Goal: Find specific page/section: Find specific page/section

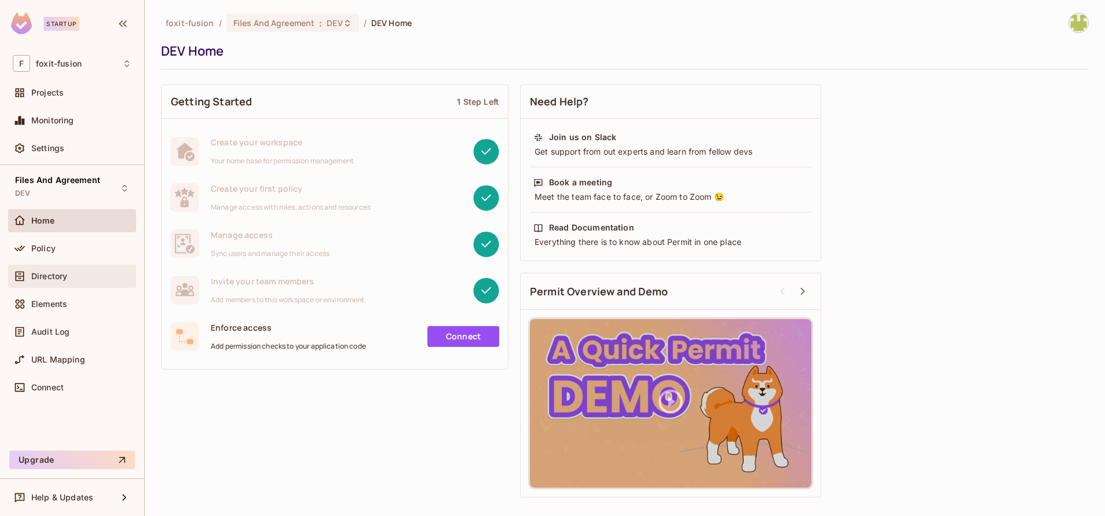
click at [78, 278] on div "Directory" at bounding box center [81, 276] width 100 height 9
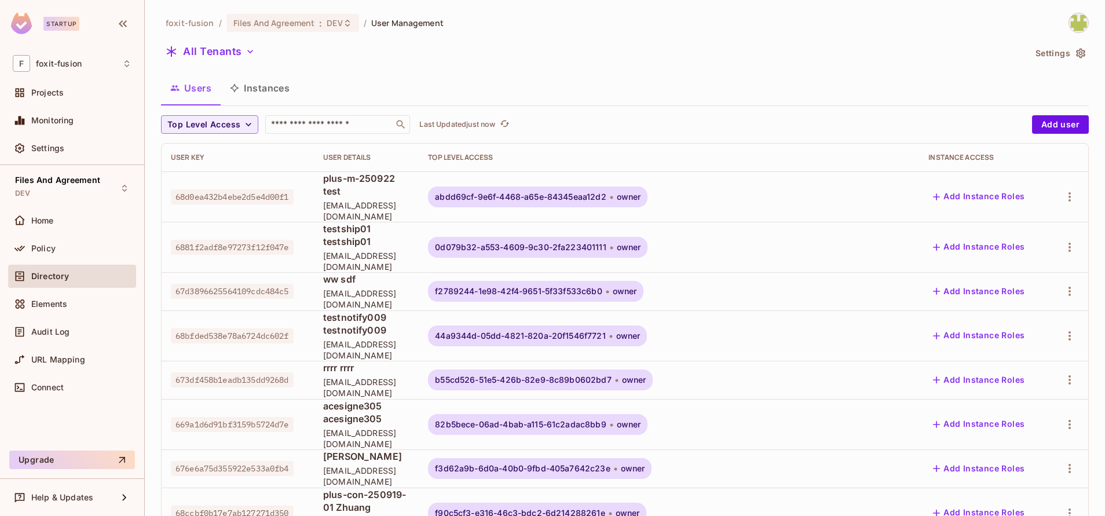
scroll to position [306, 0]
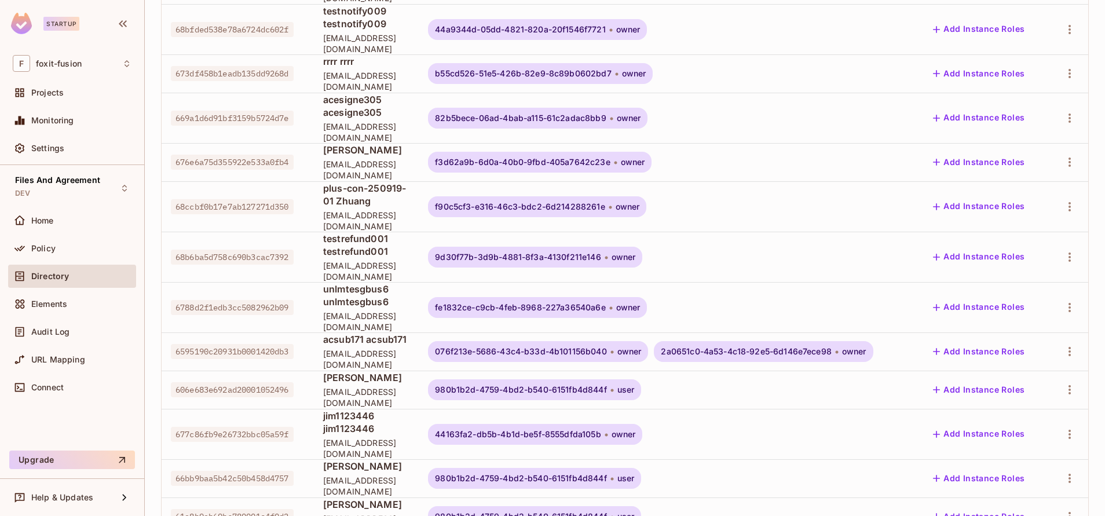
drag, startPoint x: 741, startPoint y: 475, endPoint x: 795, endPoint y: 472, distance: 53.9
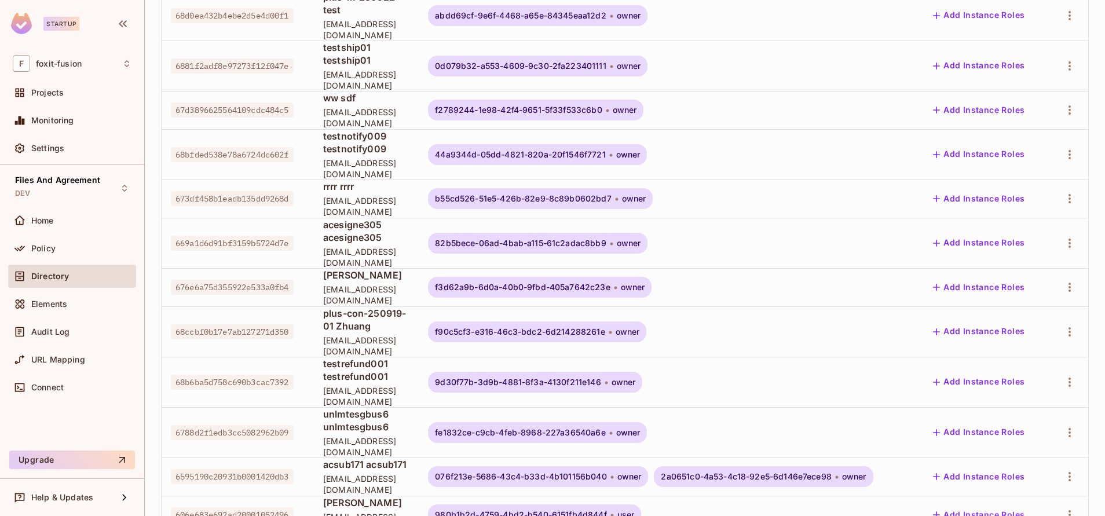
scroll to position [0, 0]
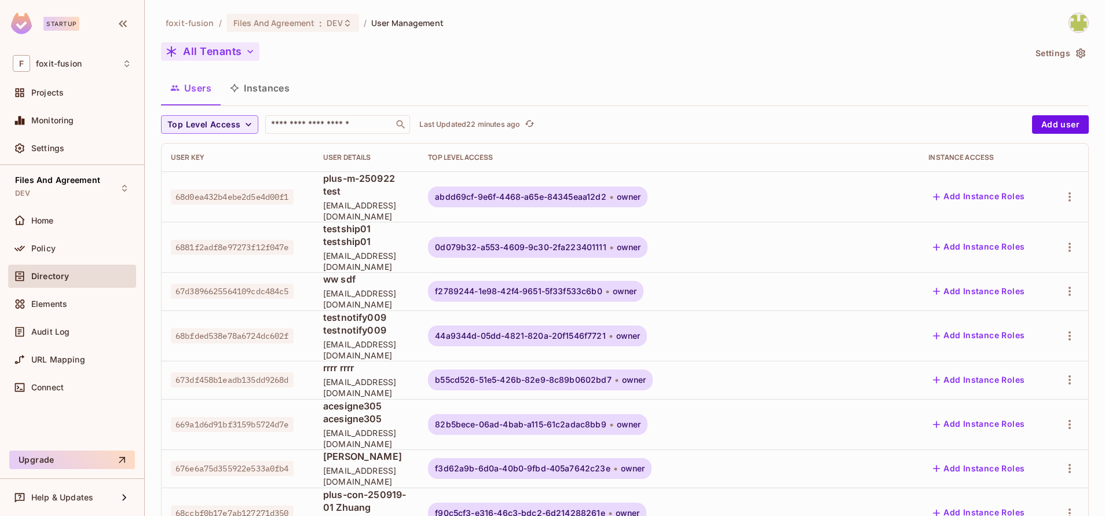
click at [230, 50] on button "All Tenants" at bounding box center [210, 51] width 98 height 19
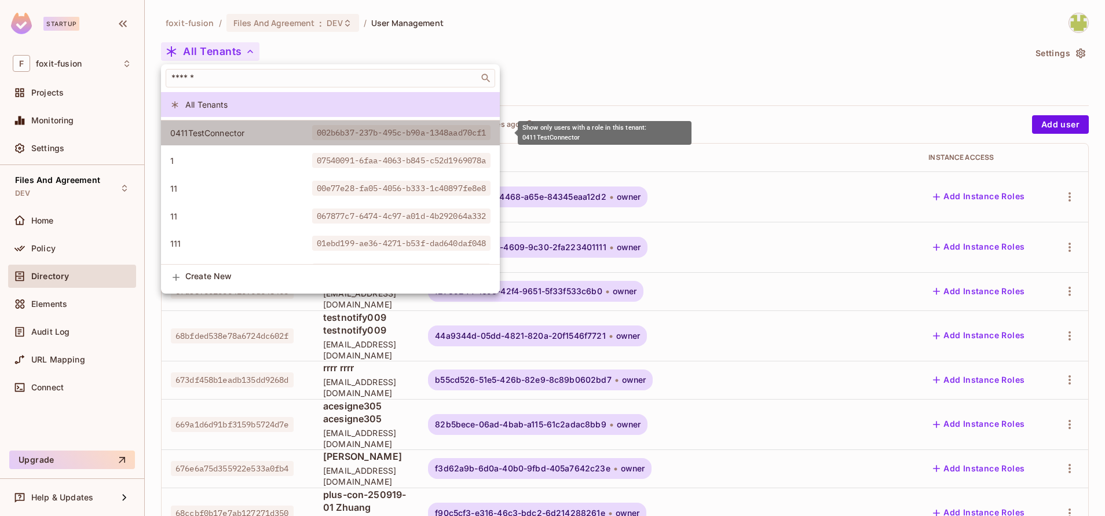
click at [248, 131] on span "0411TestConnector" at bounding box center [241, 132] width 142 height 11
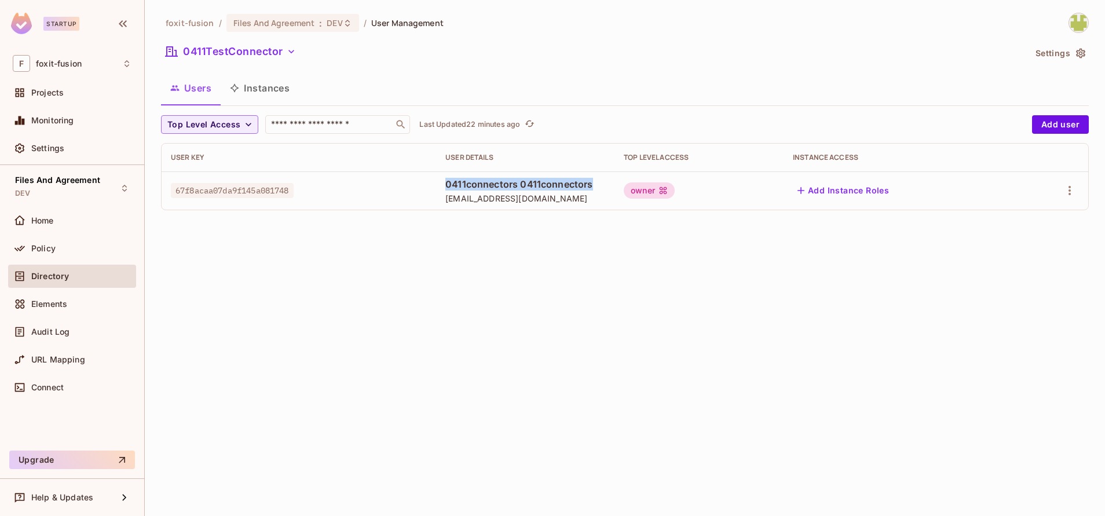
drag, startPoint x: 427, startPoint y: 189, endPoint x: 583, endPoint y: 178, distance: 156.1
click at [583, 178] on span "0411connectors 0411connectors" at bounding box center [525, 184] width 160 height 13
drag, startPoint x: 583, startPoint y: 178, endPoint x: 759, endPoint y: 187, distance: 175.7
click at [759, 187] on td "owner" at bounding box center [699, 190] width 169 height 38
drag, startPoint x: 759, startPoint y: 187, endPoint x: 650, endPoint y: 224, distance: 115.0
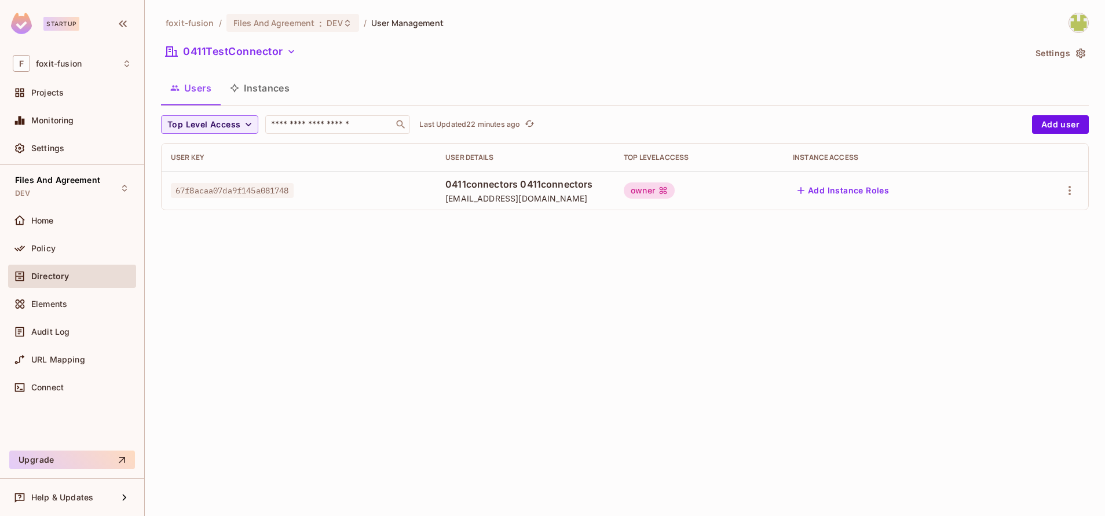
click at [650, 224] on div "foxit-fusion / Files And Agreement : DEV / User Management 0411TestConnector Se…" at bounding box center [625, 258] width 960 height 516
drag, startPoint x: 684, startPoint y: 191, endPoint x: 725, endPoint y: 191, distance: 41.1
click at [675, 191] on div "owner" at bounding box center [649, 190] width 51 height 16
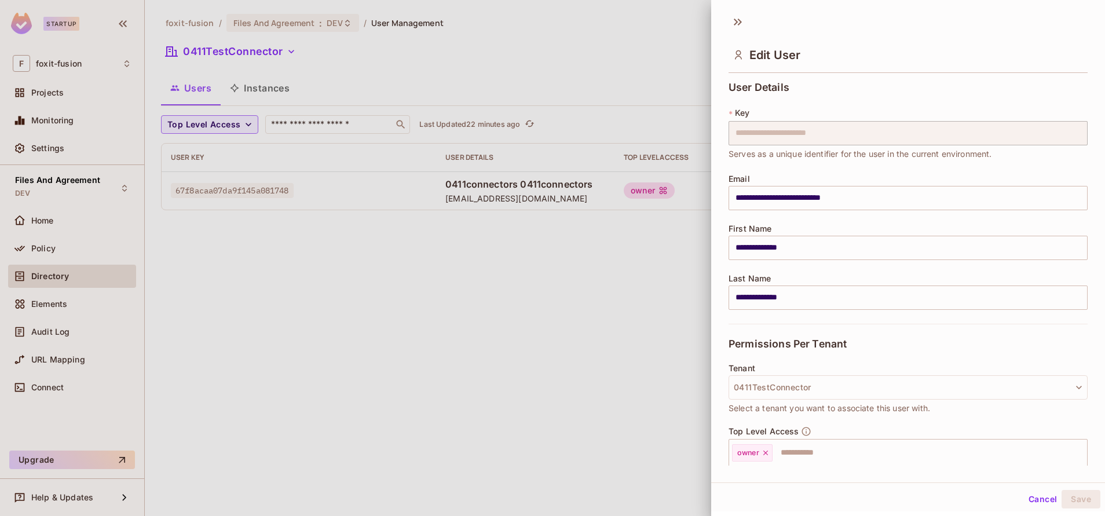
click at [426, 184] on div at bounding box center [552, 258] width 1105 height 516
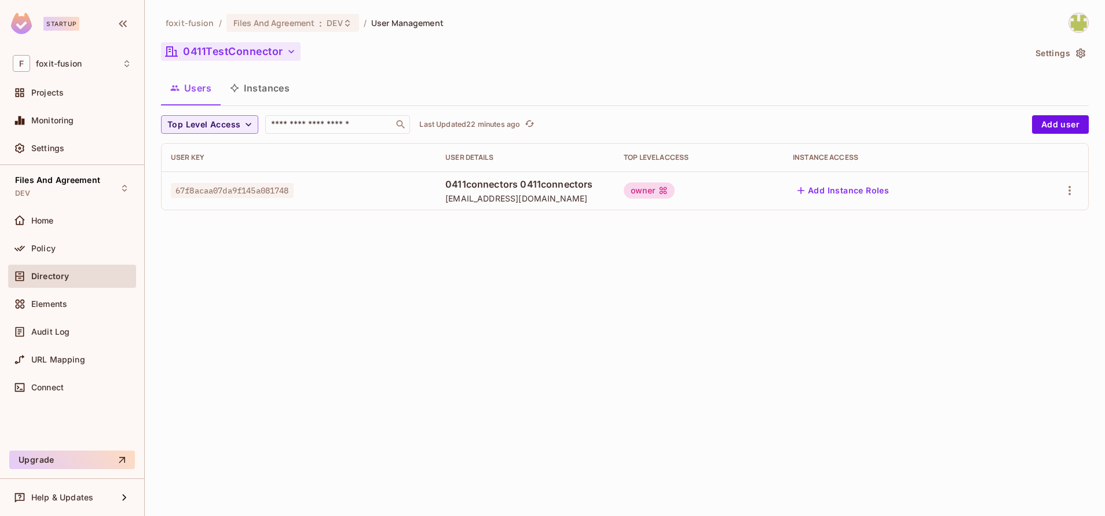
click at [290, 58] on button "0411TestConnector" at bounding box center [231, 51] width 140 height 19
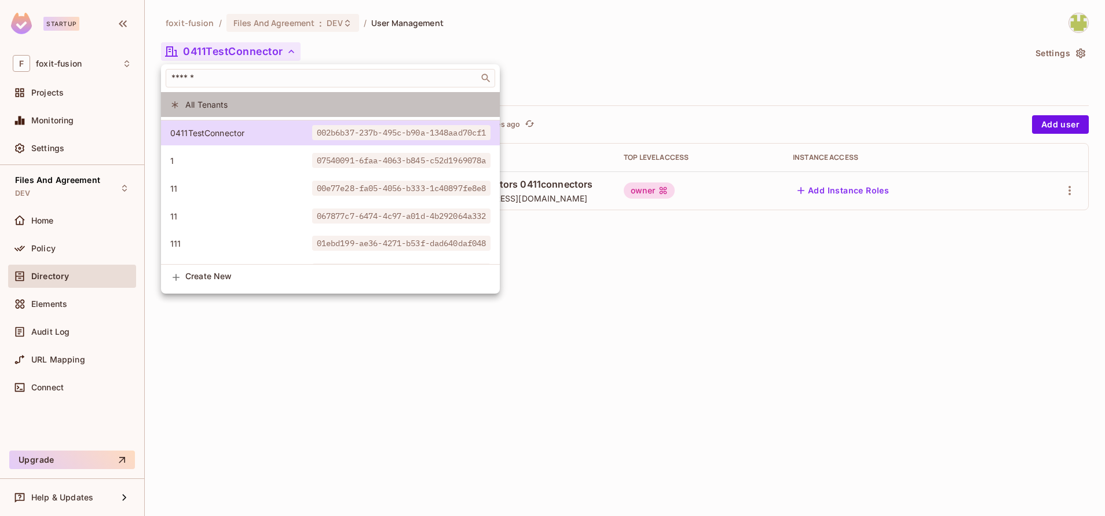
click at [204, 110] on li "All Tenants" at bounding box center [330, 104] width 339 height 25
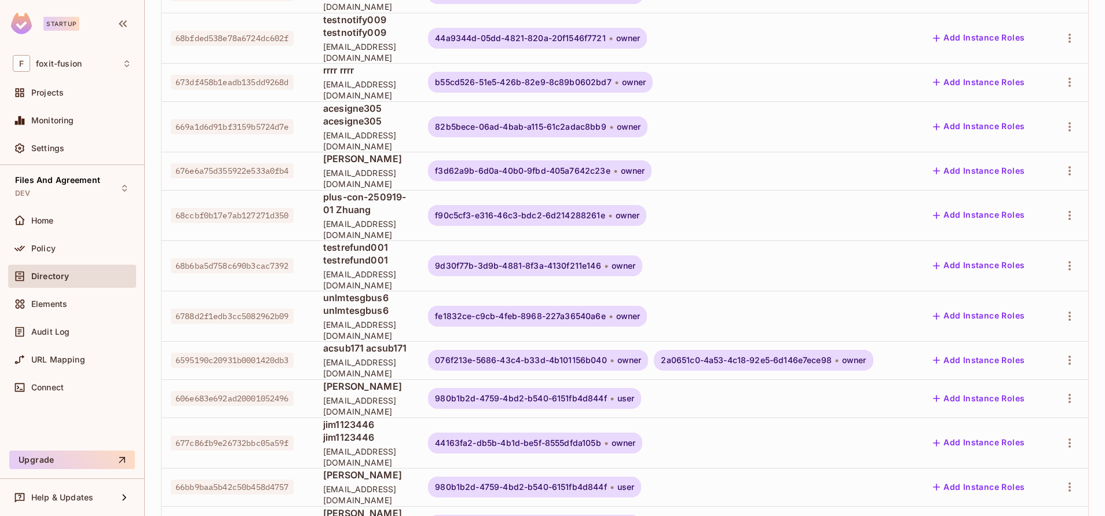
scroll to position [306, 0]
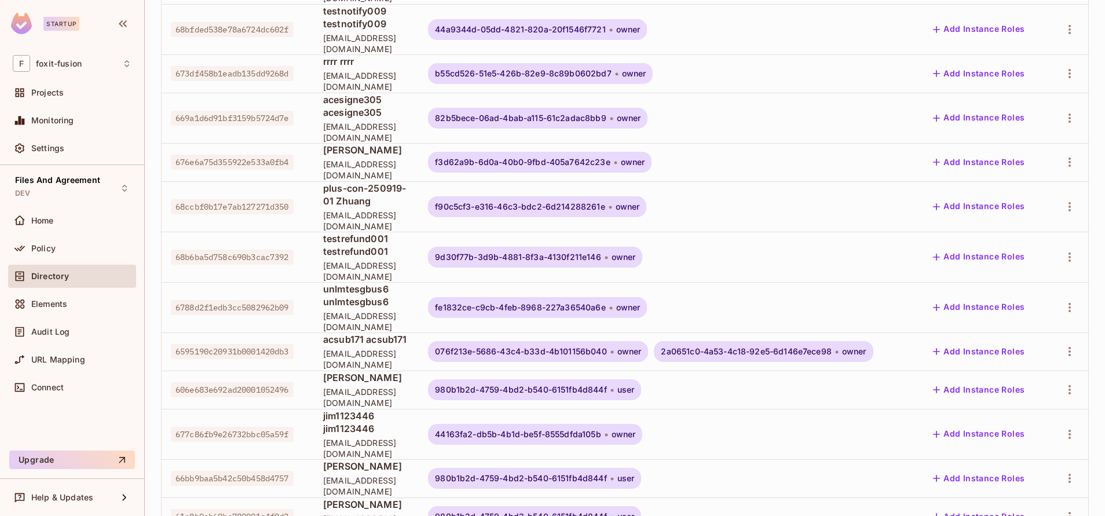
drag, startPoint x: 741, startPoint y: 475, endPoint x: 791, endPoint y: 469, distance: 50.1
click at [50, 85] on div "Projects" at bounding box center [72, 92] width 128 height 23
